Goal: Task Accomplishment & Management: Complete application form

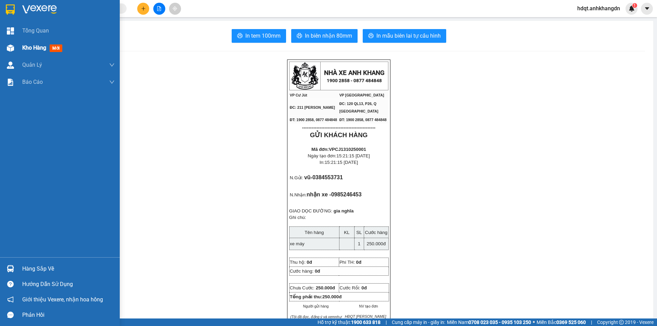
click at [17, 47] on div "Kho hàng mới" at bounding box center [60, 47] width 120 height 17
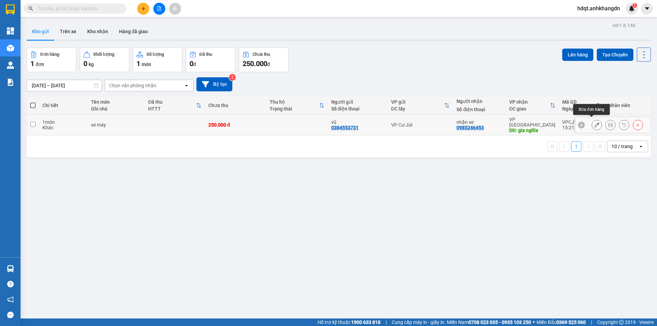
click at [594, 123] on icon at bounding box center [596, 124] width 5 height 5
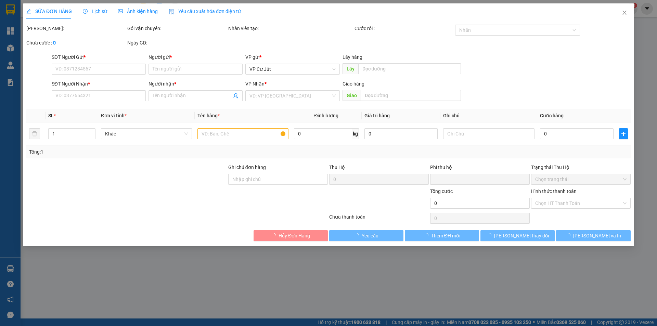
type input "0384553731"
type input "vũ"
type input "0985246453"
type input "nhận xe"
type input "gia nghĩa"
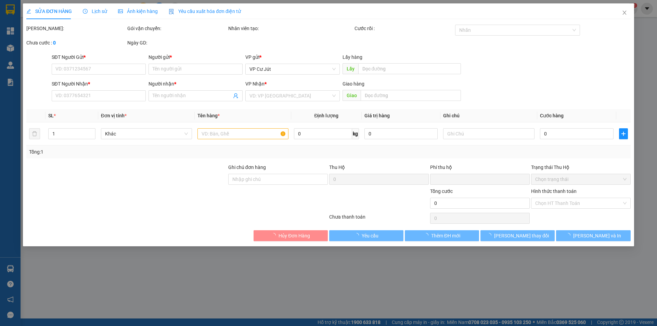
type input "0"
type input "250.000"
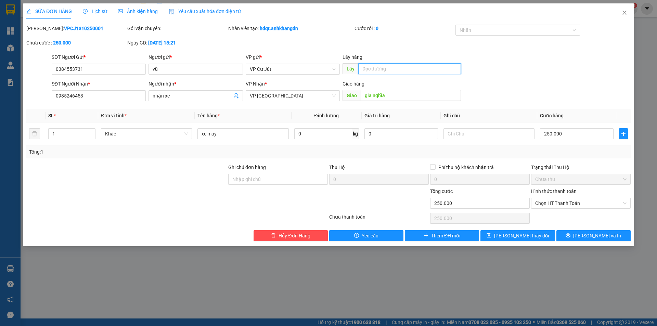
click at [379, 70] on input "text" at bounding box center [409, 68] width 103 height 11
type input "D"
type input "ĐĂK RÔNG"
click at [600, 231] on button "[PERSON_NAME] và In" at bounding box center [593, 235] width 74 height 11
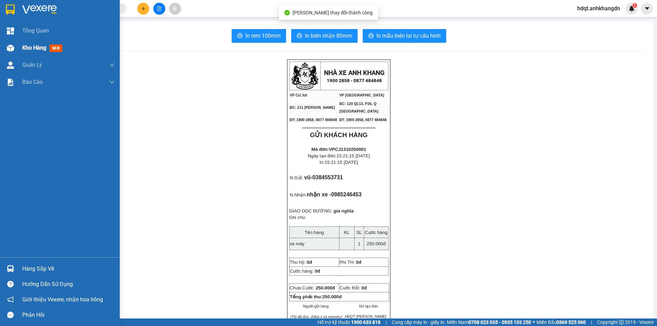
click at [25, 49] on span "Kho hàng" at bounding box center [34, 47] width 24 height 6
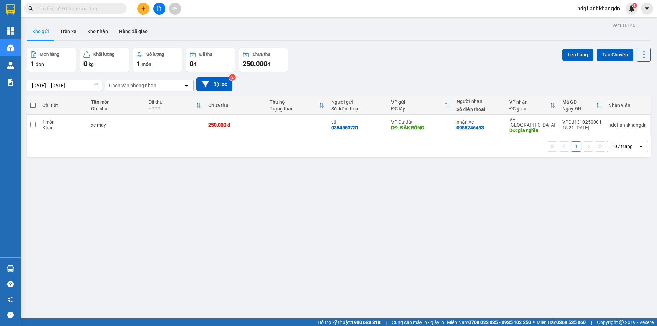
click at [146, 12] on button at bounding box center [143, 9] width 12 height 12
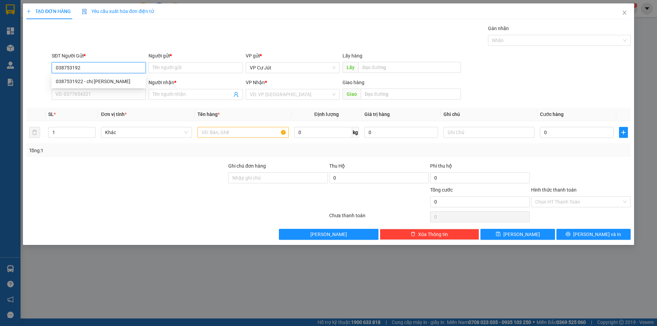
type input "0387531922"
click at [102, 80] on div "0387531922 - chị [PERSON_NAME]" at bounding box center [99, 82] width 86 height 8
type input "chị [PERSON_NAME]"
type input "Cấp 3 PCT"
type input "0794401702"
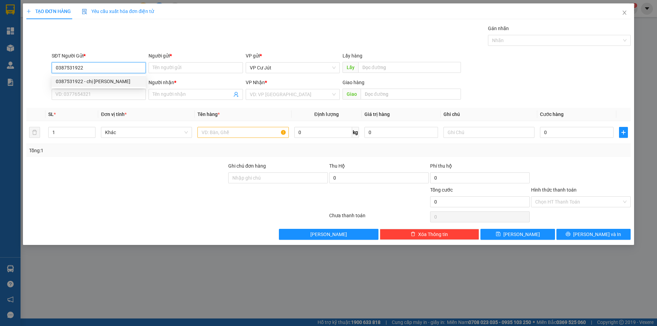
type input "uyên"
type input "84 [PERSON_NAME], [GEOGRAPHIC_DATA], [GEOGRAPHIC_DATA]"
type input "50.000"
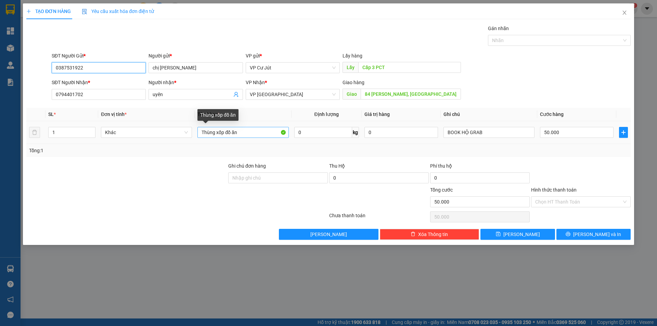
type input "0387531922"
drag, startPoint x: 246, startPoint y: 132, endPoint x: 200, endPoint y: 134, distance: 45.9
click at [200, 134] on input "Thùng xốp đồ ăn" at bounding box center [242, 132] width 91 height 11
type input "[GEOGRAPHIC_DATA]"
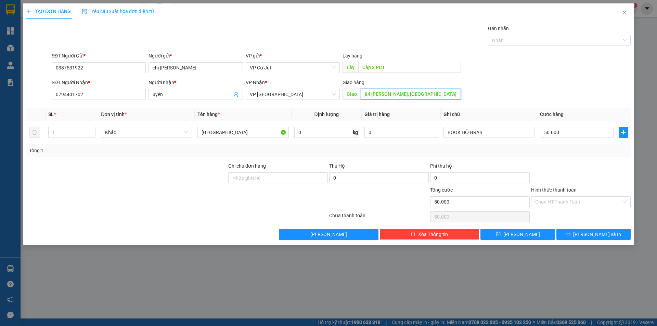
click at [444, 95] on input "84 [PERSON_NAME], [GEOGRAPHIC_DATA], [GEOGRAPHIC_DATA]" at bounding box center [411, 94] width 100 height 11
click at [520, 96] on div "SĐT Người Nhận * 0794401702 Người nhận * uyên VP Nhận * VP [GEOGRAPHIC_DATA] Gi…" at bounding box center [340, 91] width 581 height 24
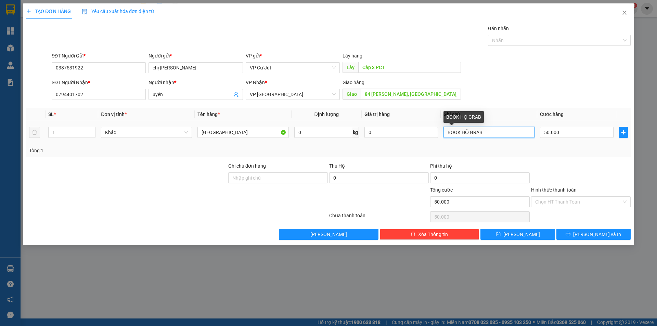
click at [500, 130] on input "BOOK HỘ GRAB" at bounding box center [488, 132] width 91 height 11
click at [513, 94] on div "SĐT Người Nhận * 0794401702 Người nhận * uyên VP Nhận * VP [GEOGRAPHIC_DATA] Gi…" at bounding box center [340, 91] width 581 height 24
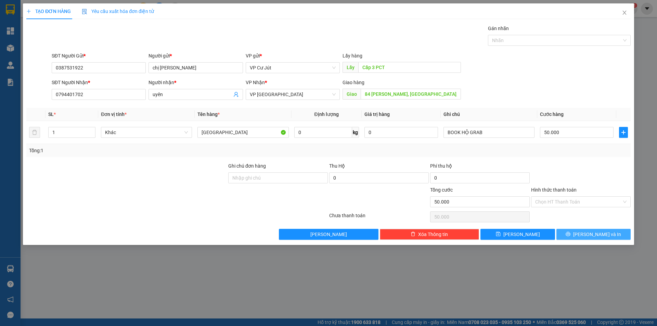
click at [591, 233] on span "[PERSON_NAME] và In" at bounding box center [597, 235] width 48 height 8
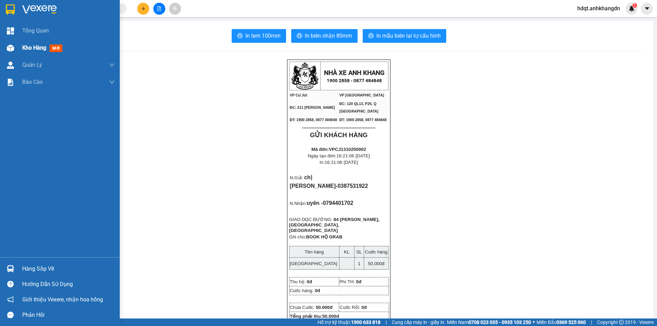
click at [14, 50] on img at bounding box center [10, 47] width 7 height 7
